Goal: Navigation & Orientation: Understand site structure

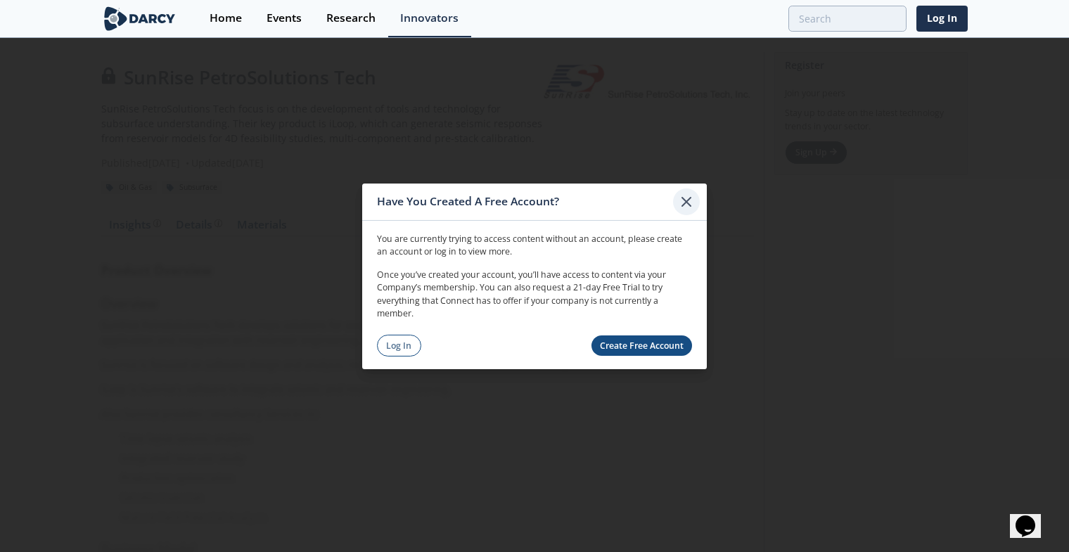
click at [687, 206] on icon at bounding box center [686, 201] width 17 height 17
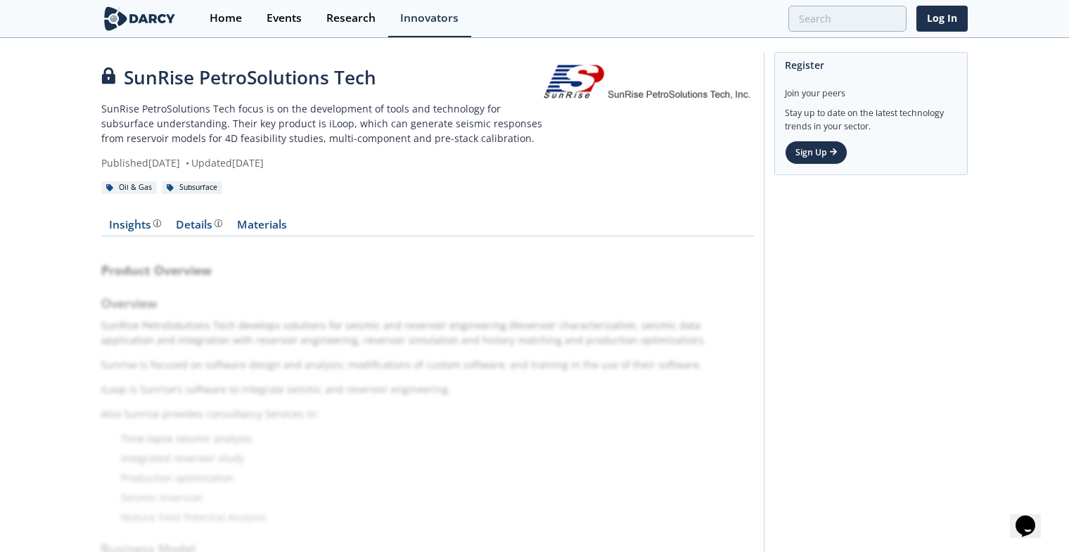
click at [422, 191] on div "Oil & Gas Subsurface" at bounding box center [427, 187] width 653 height 15
click at [231, 16] on div "Home" at bounding box center [226, 18] width 32 height 11
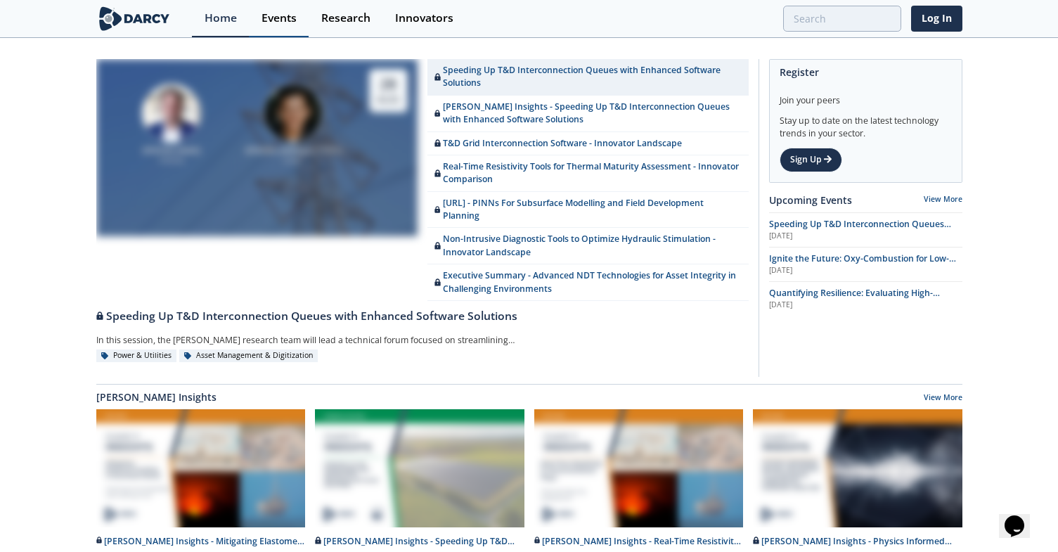
click at [273, 15] on div "Events" at bounding box center [279, 18] width 35 height 11
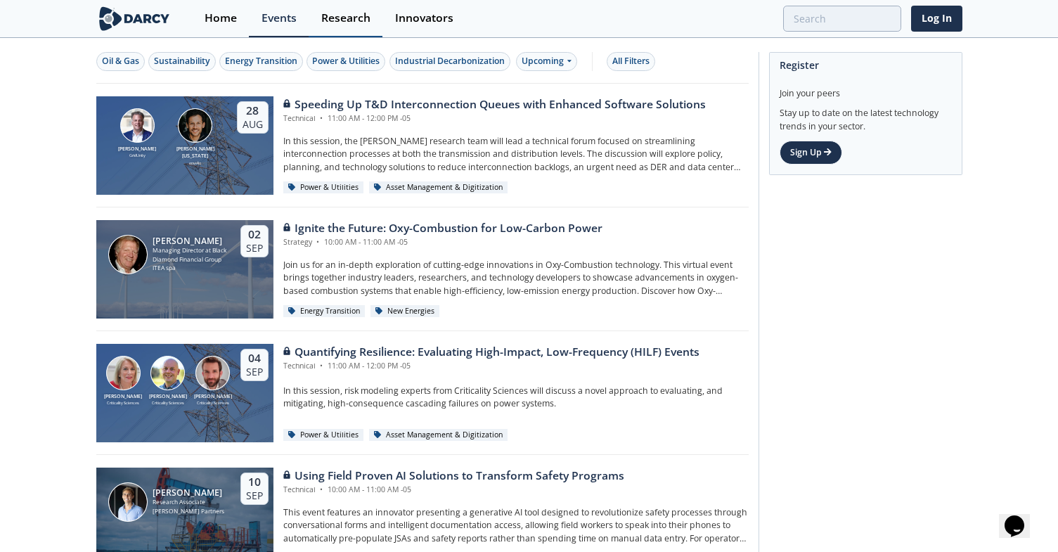
click at [354, 18] on div "Research" at bounding box center [345, 18] width 49 height 11
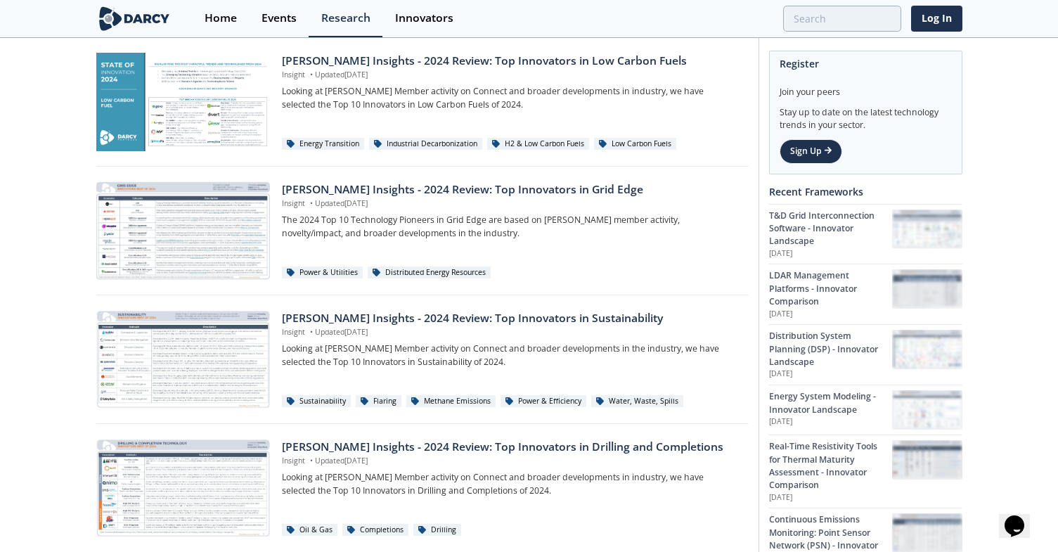
scroll to position [274, 0]
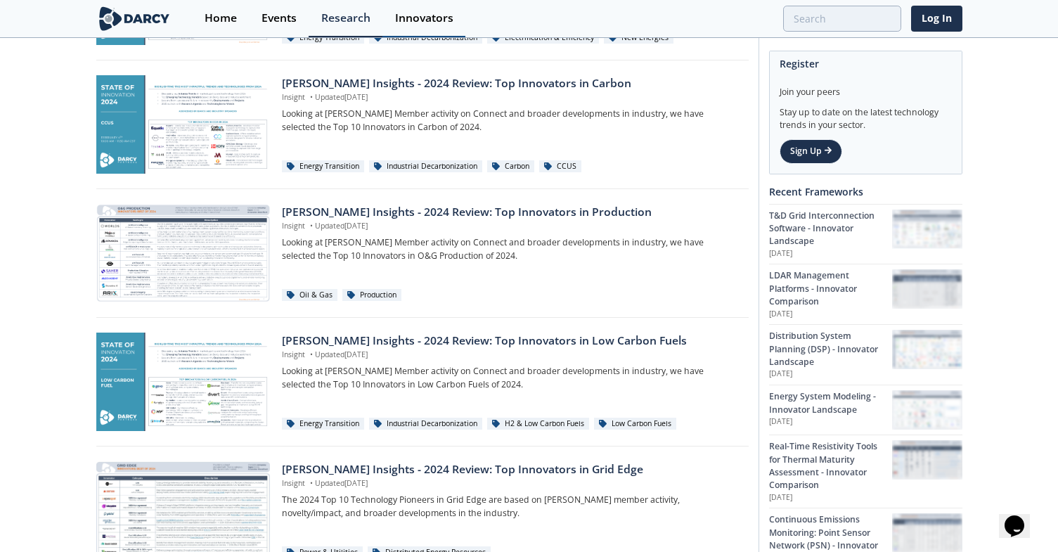
click at [413, 20] on div "Innovators" at bounding box center [424, 18] width 58 height 11
